Goal: Information Seeking & Learning: Understand process/instructions

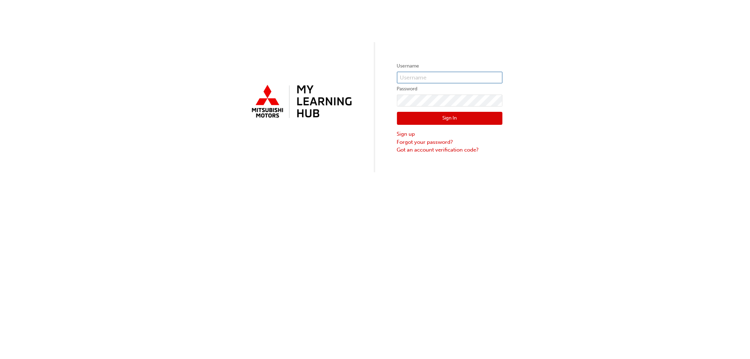
type input "[EMAIL_ADDRESS][DOMAIN_NAME]"
click at [473, 117] on button "Sign In" at bounding box center [450, 118] width 106 height 13
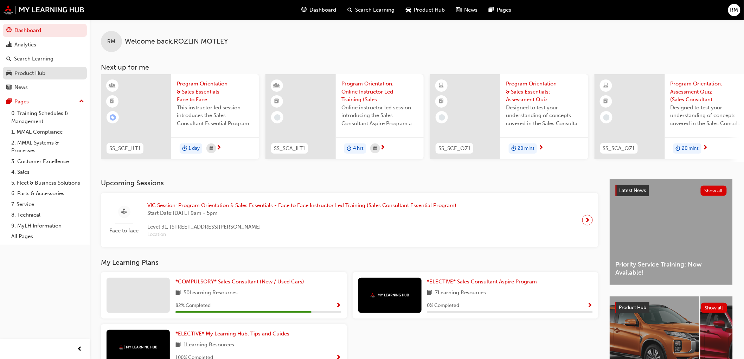
click at [36, 77] on div "Product Hub" at bounding box center [29, 73] width 31 height 8
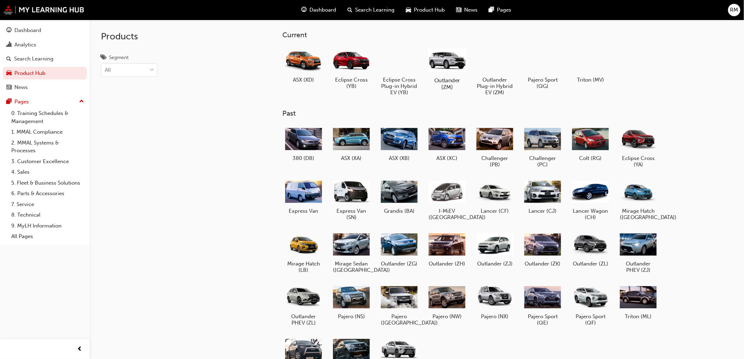
click at [456, 74] on div at bounding box center [447, 60] width 39 height 28
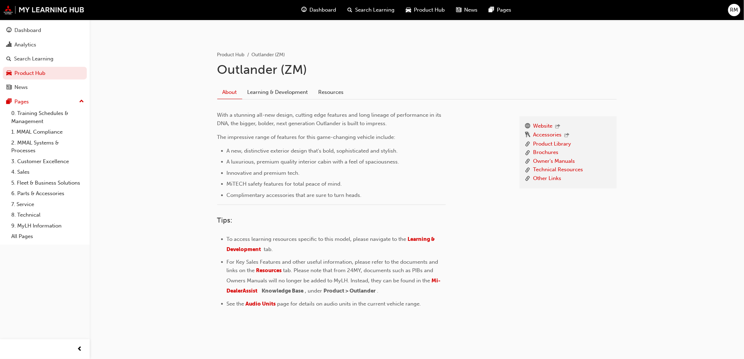
scroll to position [129, 0]
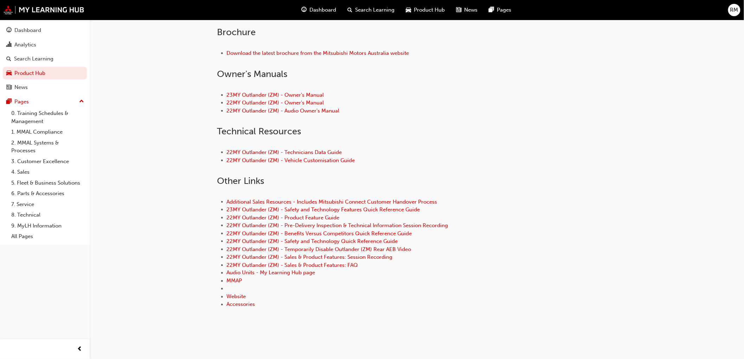
scroll to position [286, 0]
click at [366, 201] on link "Additional Sales Resources - Includes Mitsubishi Connect Customer Handover Proc…" at bounding box center [332, 201] width 211 height 6
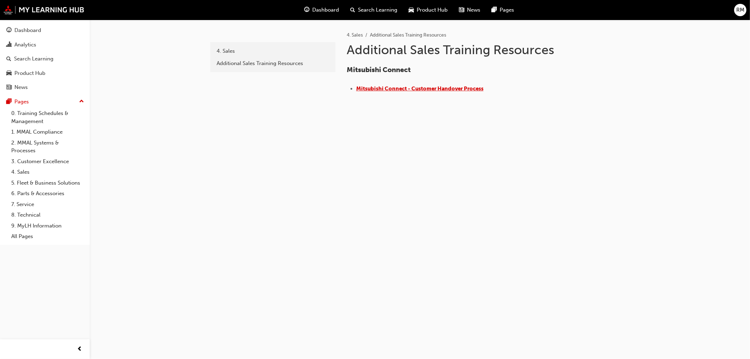
click at [434, 89] on span "​Mitsubishi Connect - Customer Handover Process" at bounding box center [419, 88] width 127 height 6
